Goal: Check status

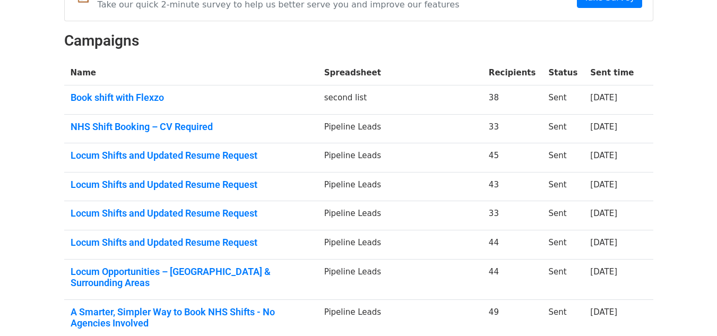
scroll to position [133, 0]
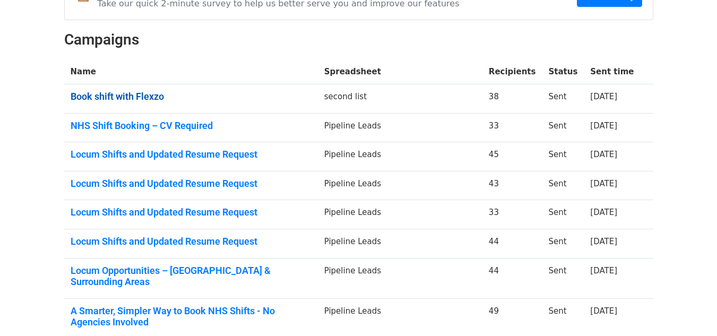
click at [139, 97] on link "Book shift with Flexzo" at bounding box center [191, 97] width 241 height 12
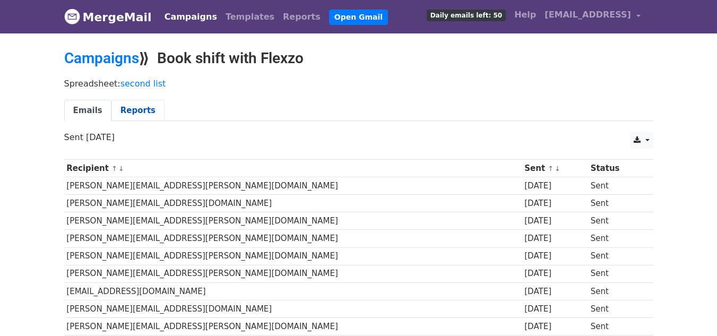
click at [128, 106] on link "Reports" at bounding box center [137, 111] width 53 height 22
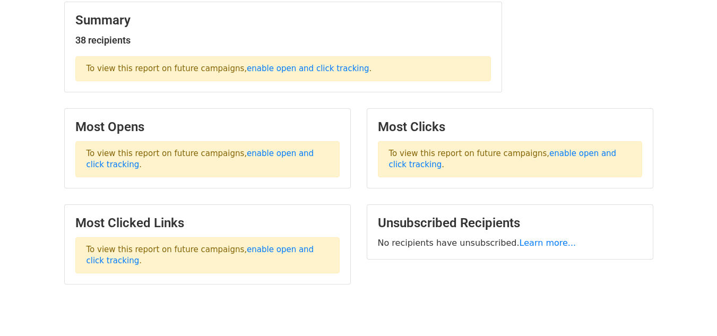
scroll to position [136, 0]
click at [273, 151] on link "enable open and click tracking" at bounding box center [200, 158] width 228 height 21
